Goal: Task Accomplishment & Management: Manage account settings

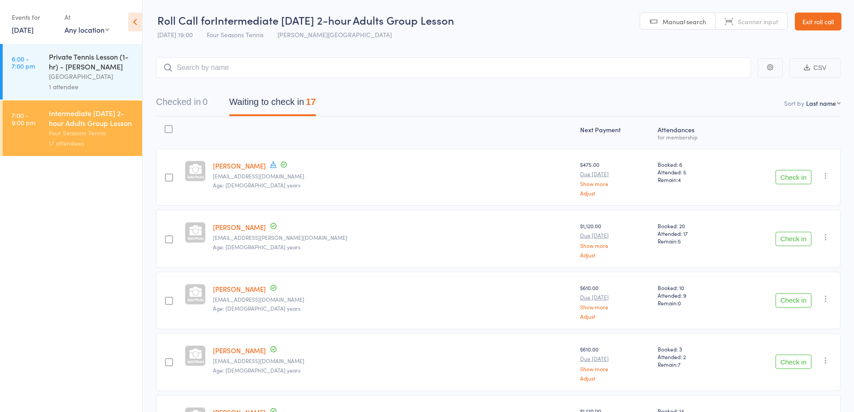
click at [808, 27] on link "Exit roll call" at bounding box center [818, 22] width 47 height 18
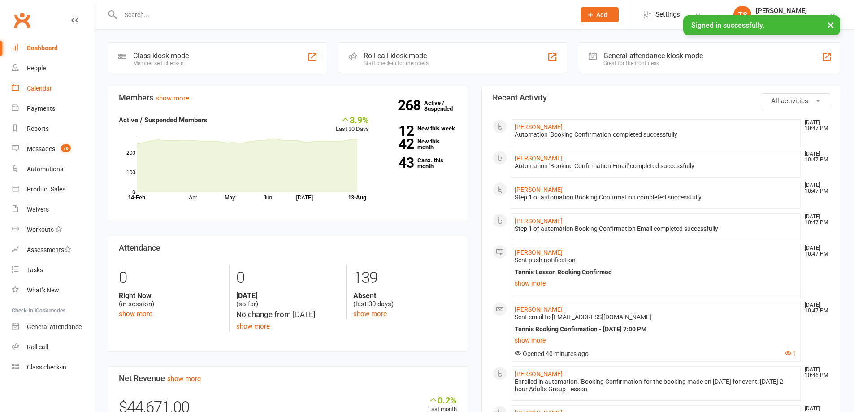
click at [43, 88] on div "Calendar" at bounding box center [39, 88] width 25 height 7
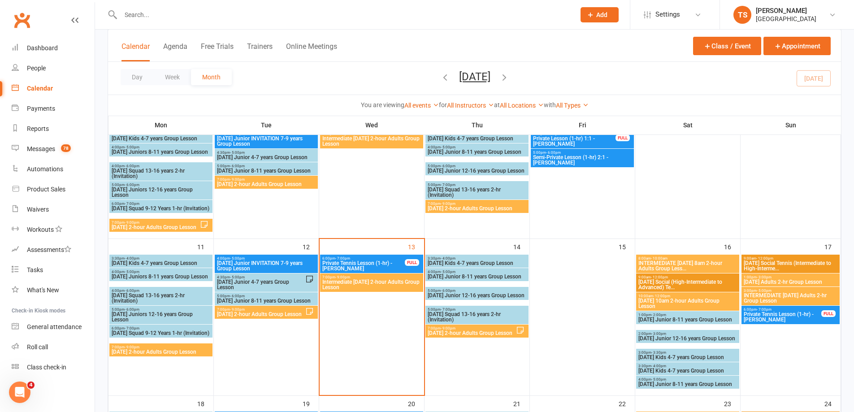
scroll to position [224, 0]
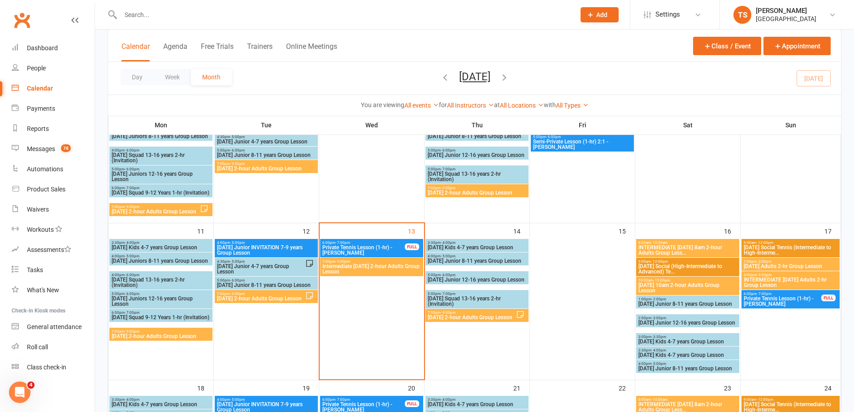
click at [448, 317] on span "[DATE] 2-hour Adults Group Lesson" at bounding box center [471, 317] width 89 height 5
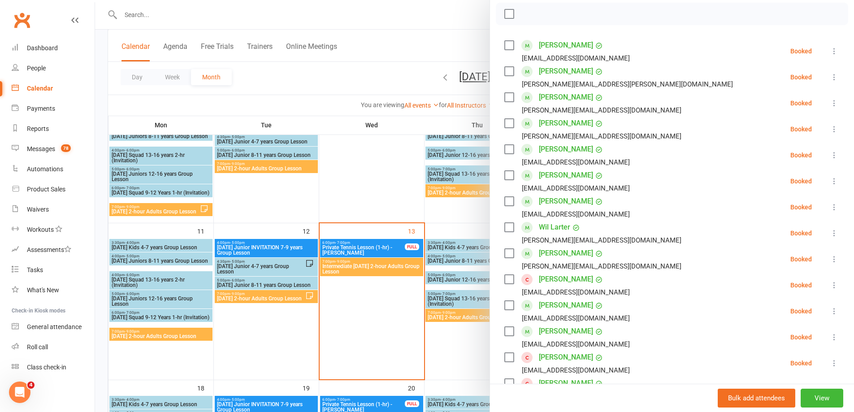
scroll to position [173, 0]
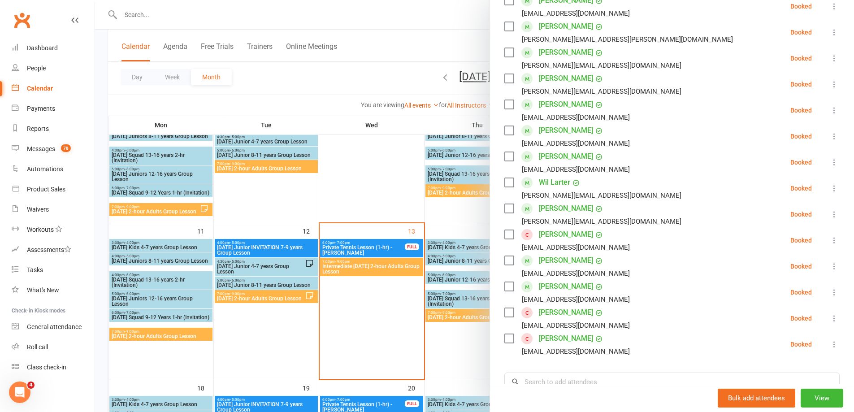
click at [565, 235] on link "[PERSON_NAME]" at bounding box center [566, 234] width 54 height 14
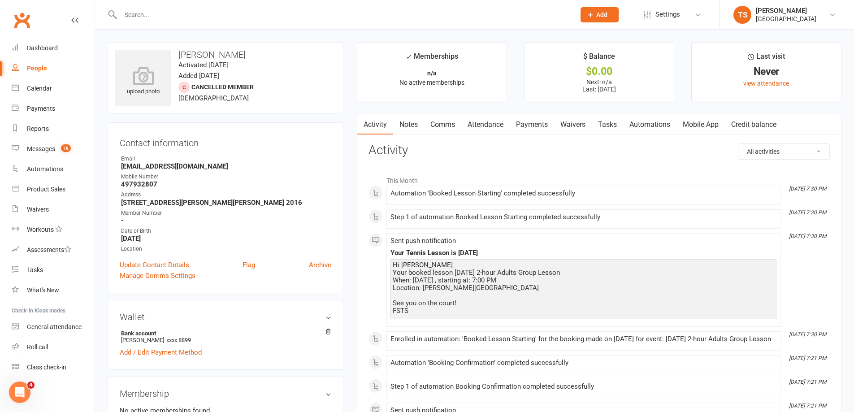
click at [533, 125] on link "Payments" at bounding box center [532, 124] width 44 height 21
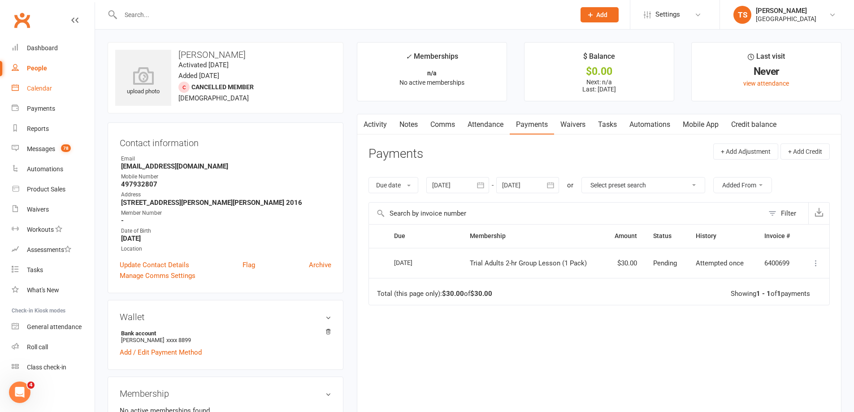
click at [48, 89] on div "Calendar" at bounding box center [39, 88] width 25 height 7
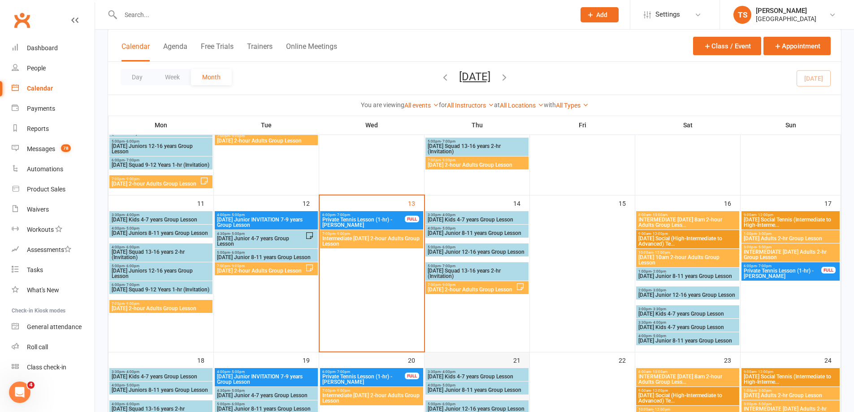
scroll to position [179, 0]
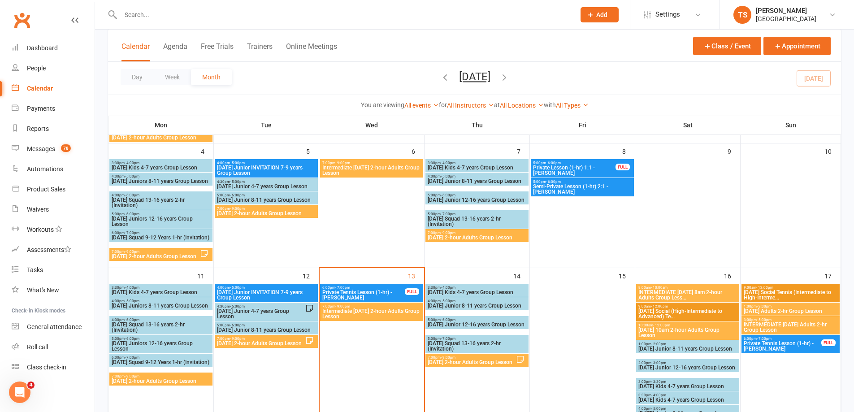
click at [454, 363] on span "[DATE] 2-hour Adults Group Lesson" at bounding box center [471, 362] width 89 height 5
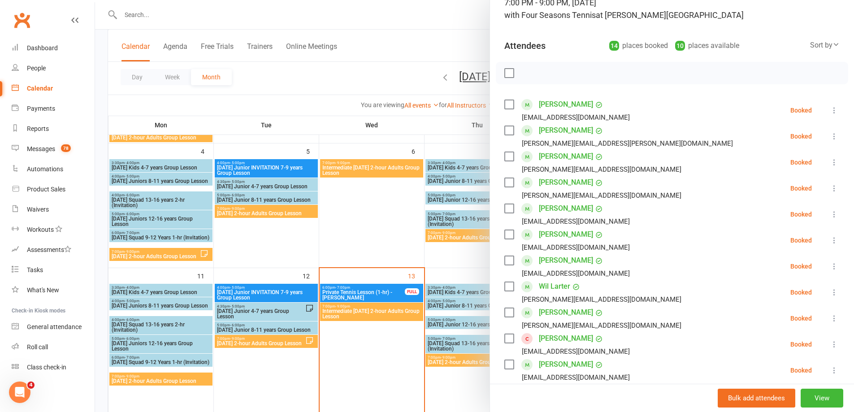
scroll to position [90, 0]
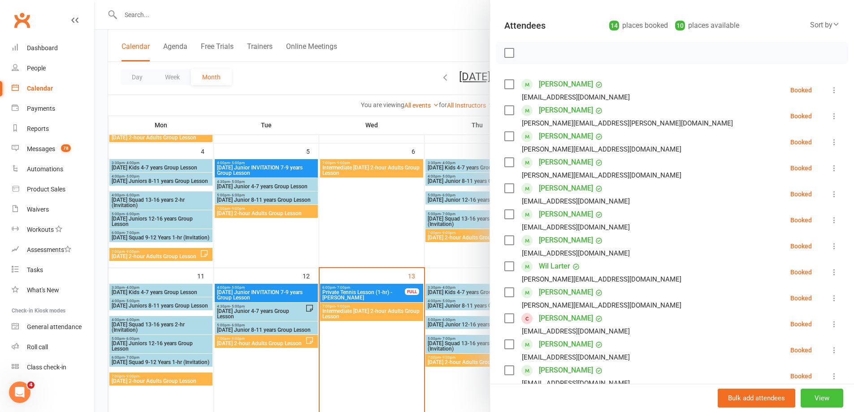
click at [812, 398] on button "View" at bounding box center [822, 398] width 43 height 19
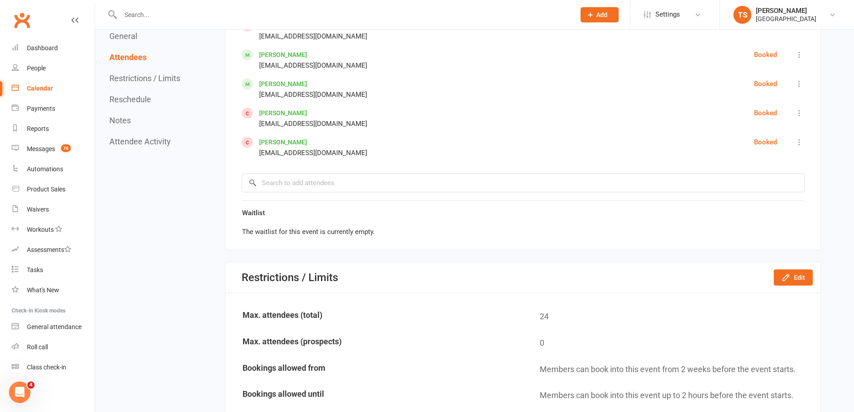
scroll to position [762, 0]
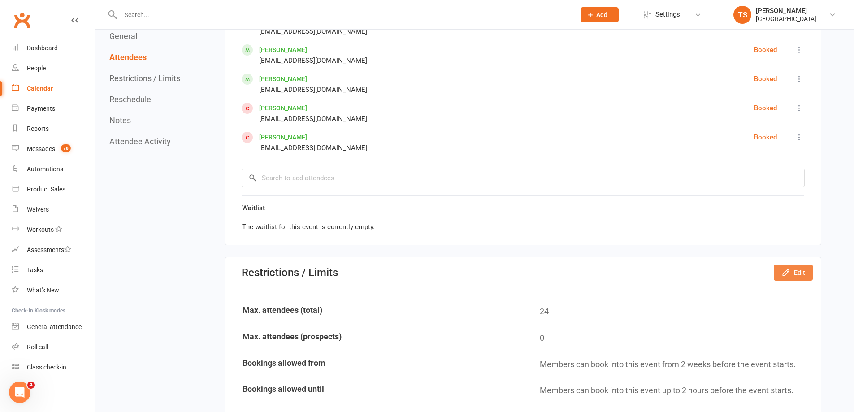
click at [788, 278] on button "Edit" at bounding box center [793, 272] width 39 height 16
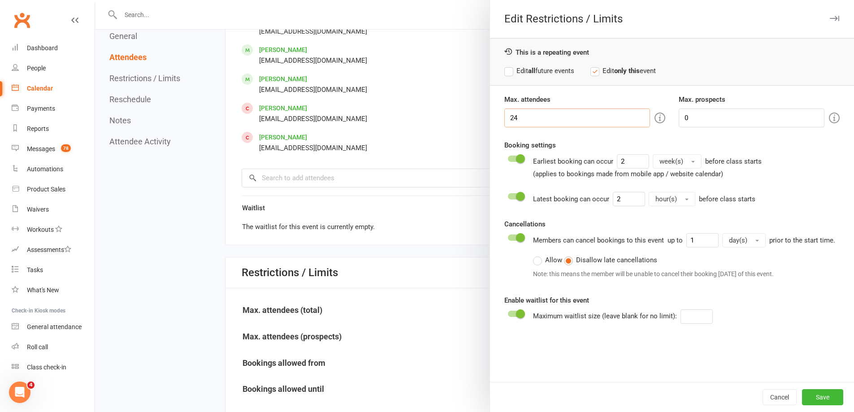
drag, startPoint x: 524, startPoint y: 119, endPoint x: 503, endPoint y: 119, distance: 20.6
click at [504, 119] on input "24" at bounding box center [577, 117] width 146 height 19
type input "17"
click at [812, 398] on button "Save" at bounding box center [822, 397] width 41 height 16
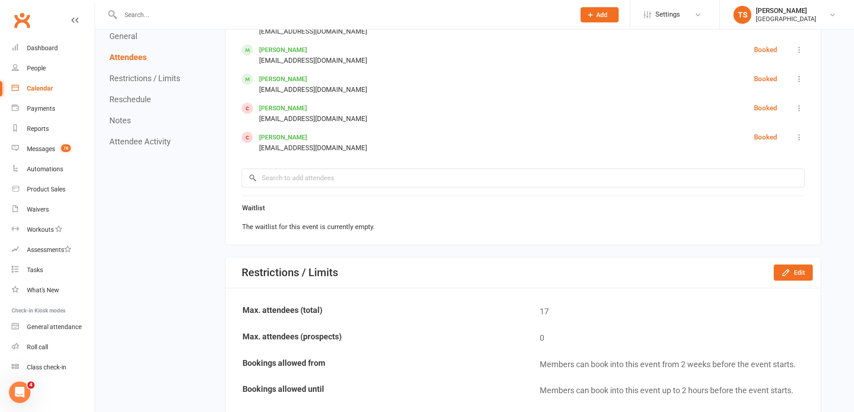
click at [43, 91] on div "Calendar" at bounding box center [40, 88] width 26 height 7
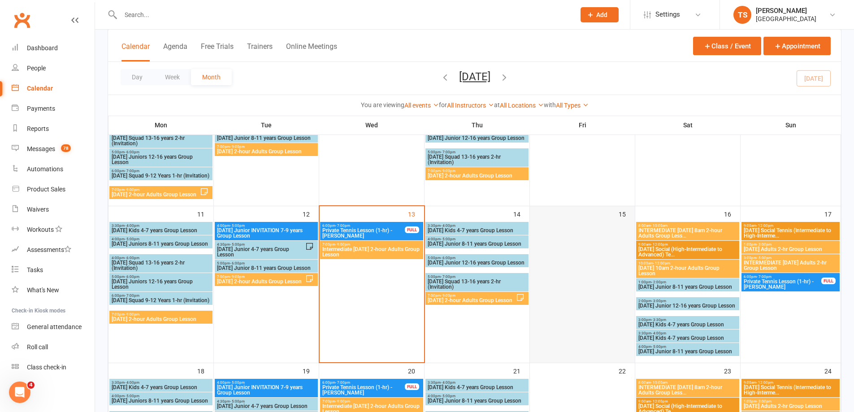
scroll to position [269, 0]
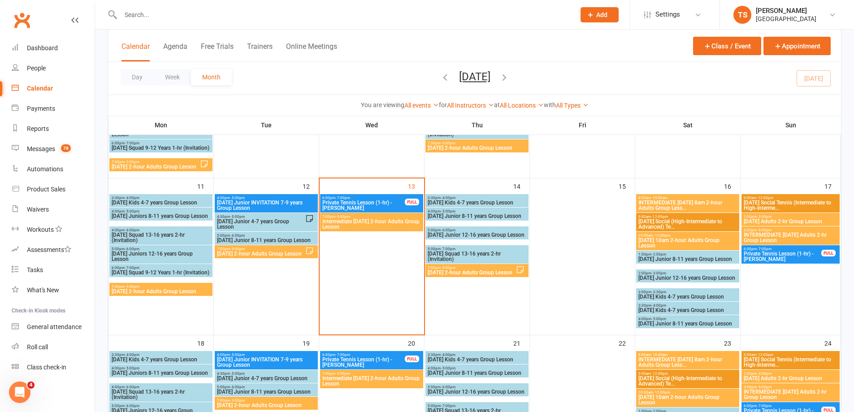
click at [680, 204] on span "INTERMEDIATE [DATE] 8am 2-hour Adults Group Less..." at bounding box center [688, 205] width 100 height 11
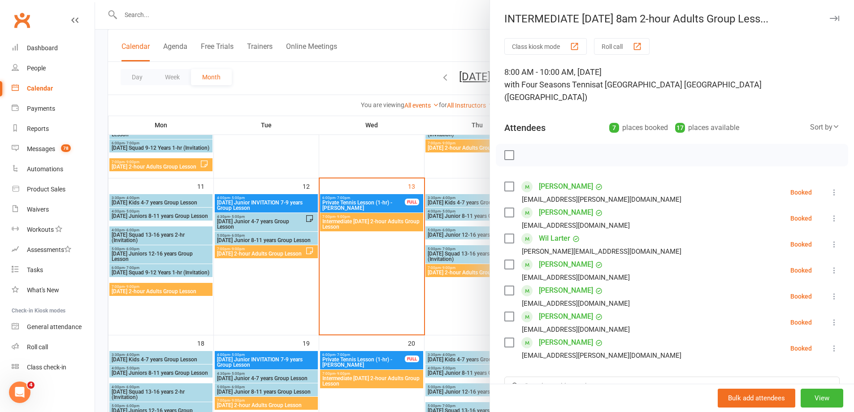
drag, startPoint x: 466, startPoint y: 314, endPoint x: 474, endPoint y: 298, distance: 18.6
click at [466, 314] on div at bounding box center [474, 206] width 759 height 412
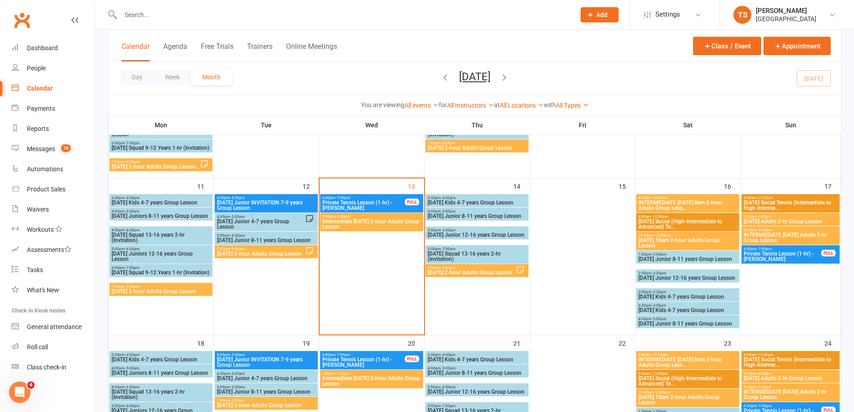
click at [649, 240] on span "[DATE] 10am 2-hour Adults Group Lesson" at bounding box center [688, 243] width 100 height 11
